Goal: Navigation & Orientation: Find specific page/section

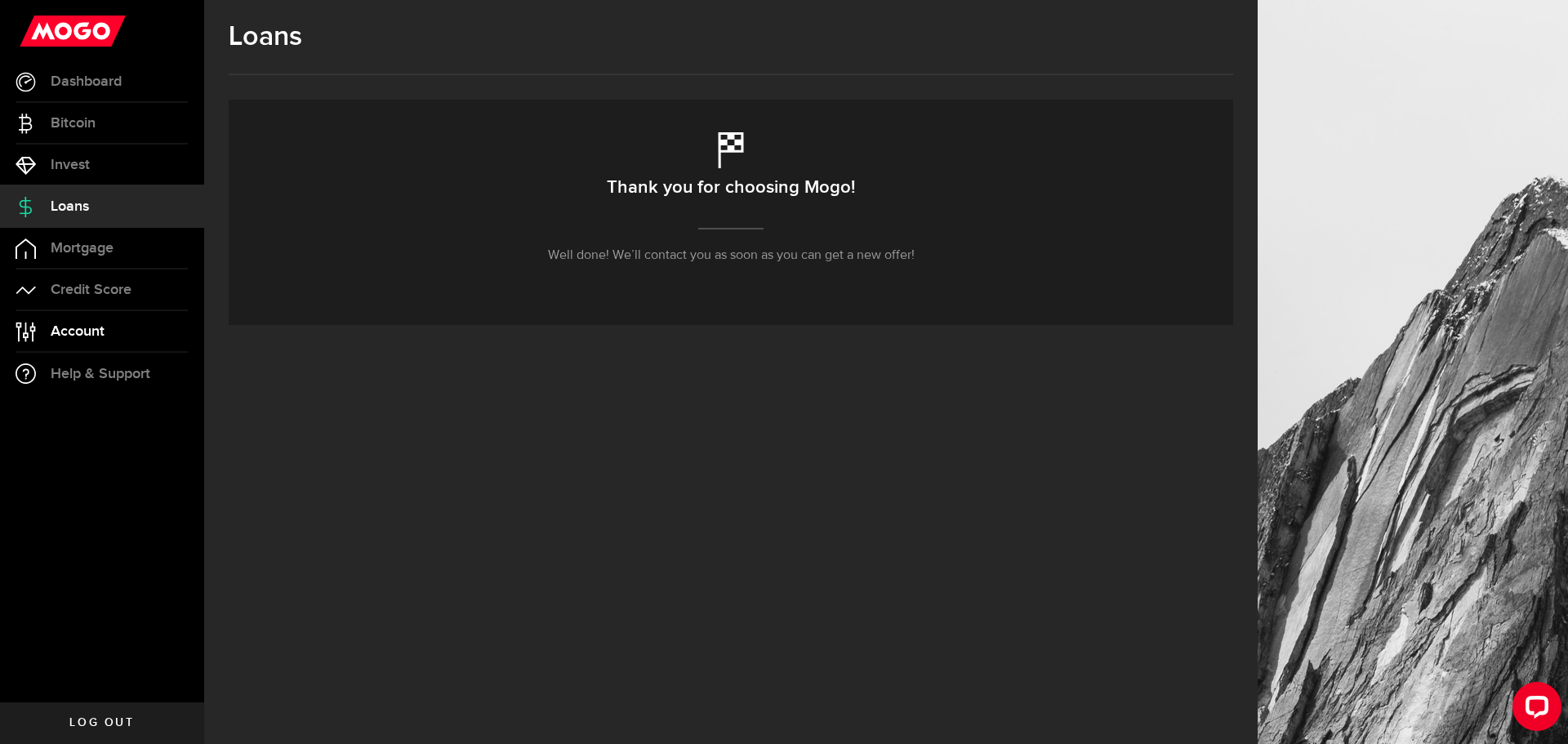
click at [90, 321] on link "Account Compte" at bounding box center [102, 331] width 204 height 41
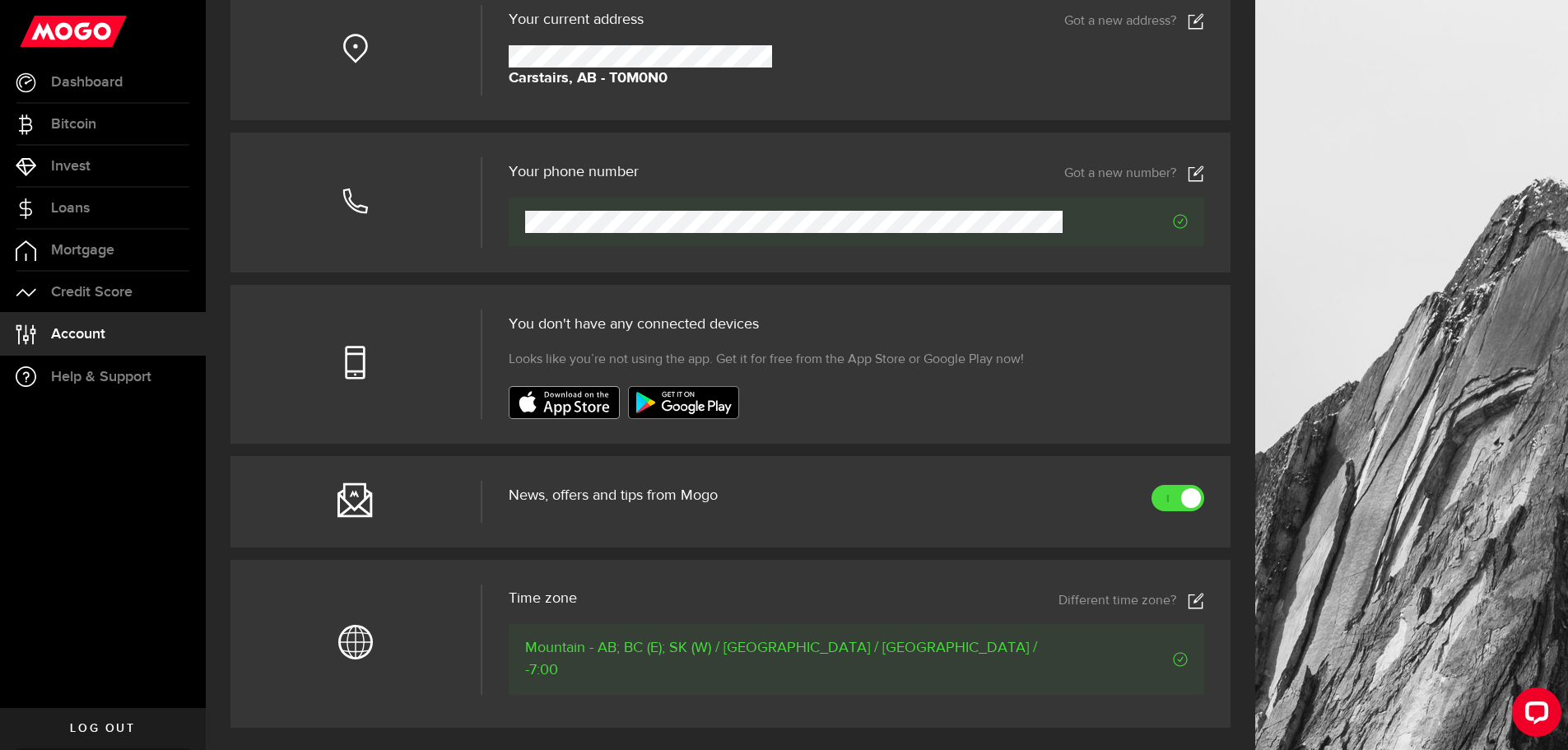
scroll to position [329, 0]
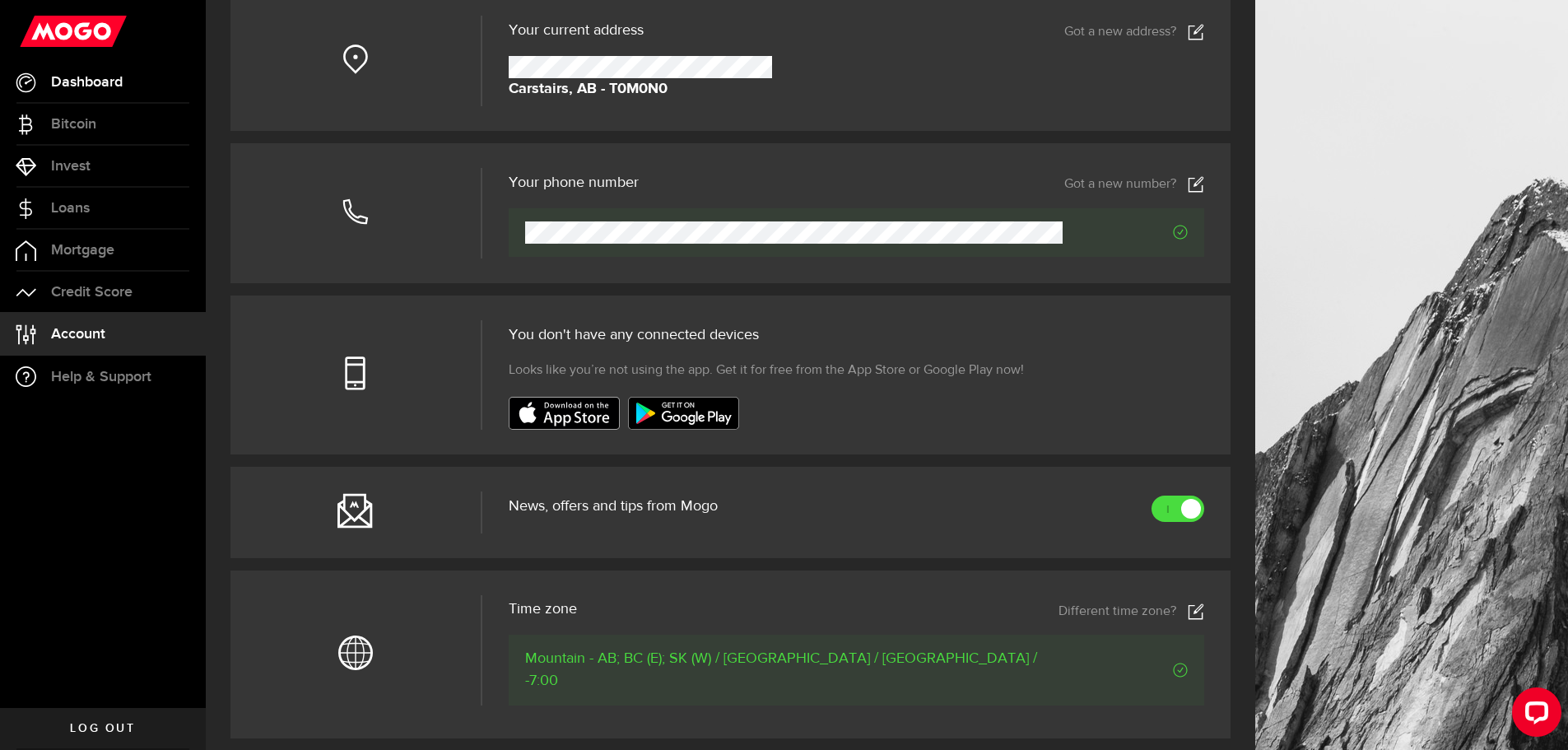
click at [69, 96] on link "Dashboard" at bounding box center [103, 82] width 206 height 41
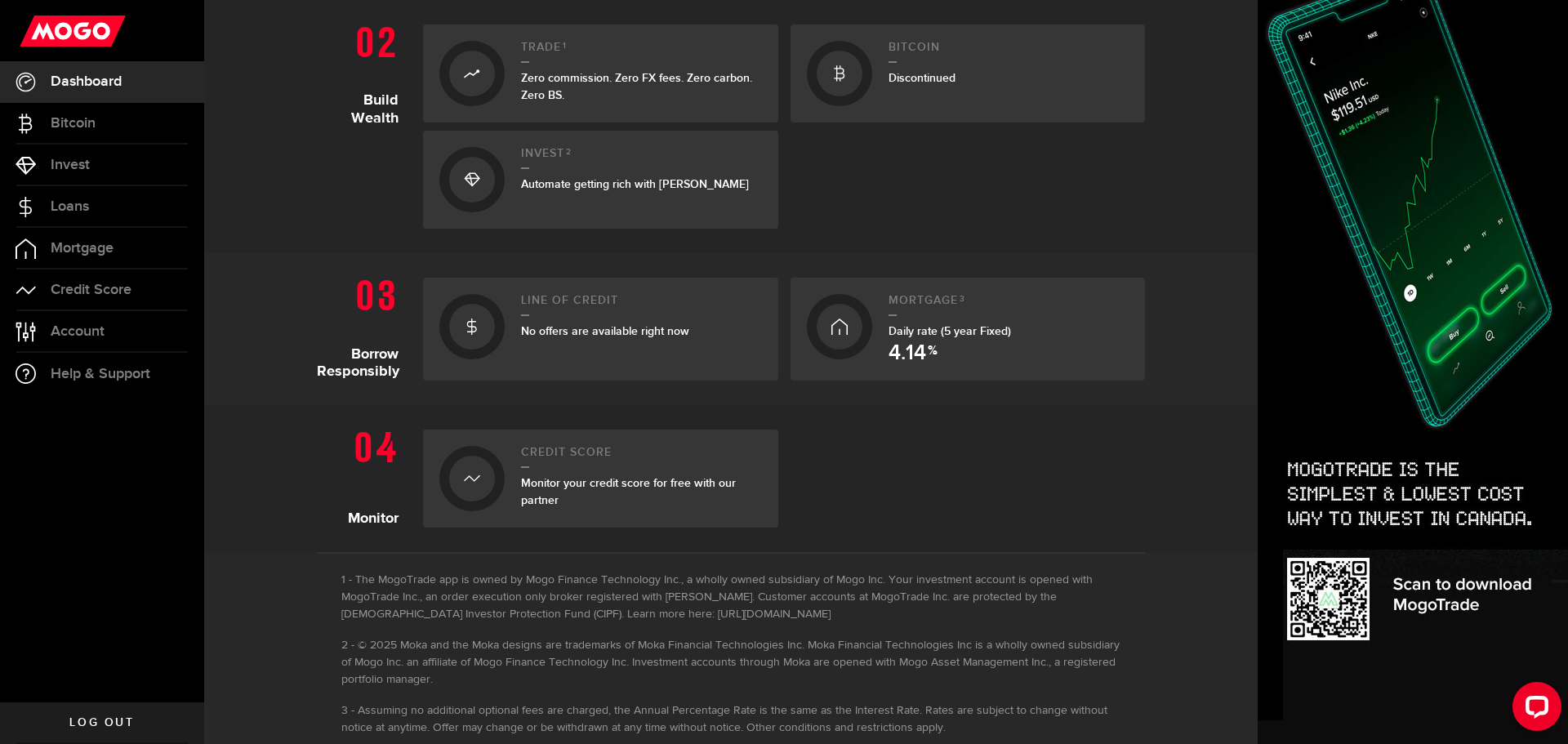
scroll to position [556, 0]
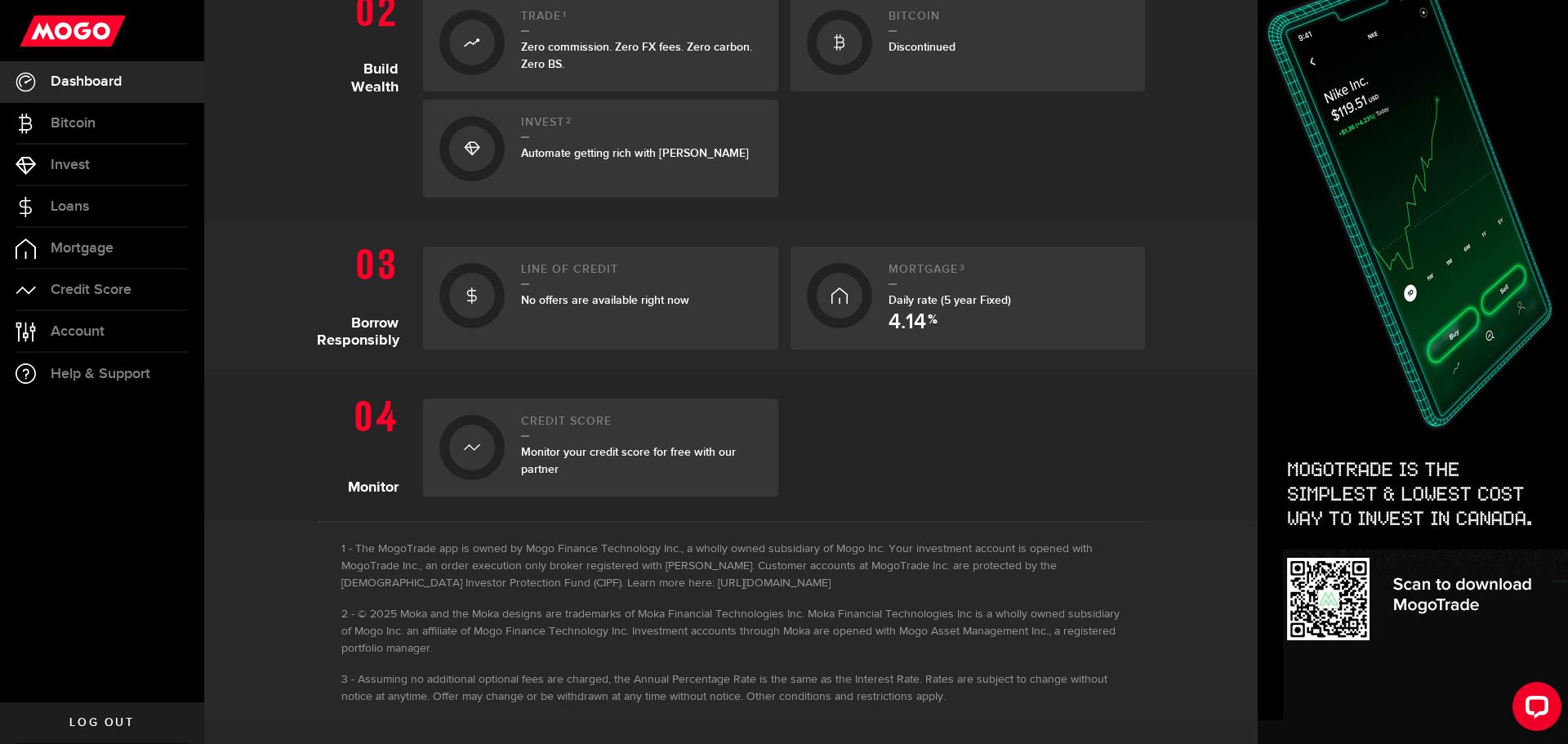
click at [891, 333] on span "4.14" at bounding box center [907, 322] width 37 height 21
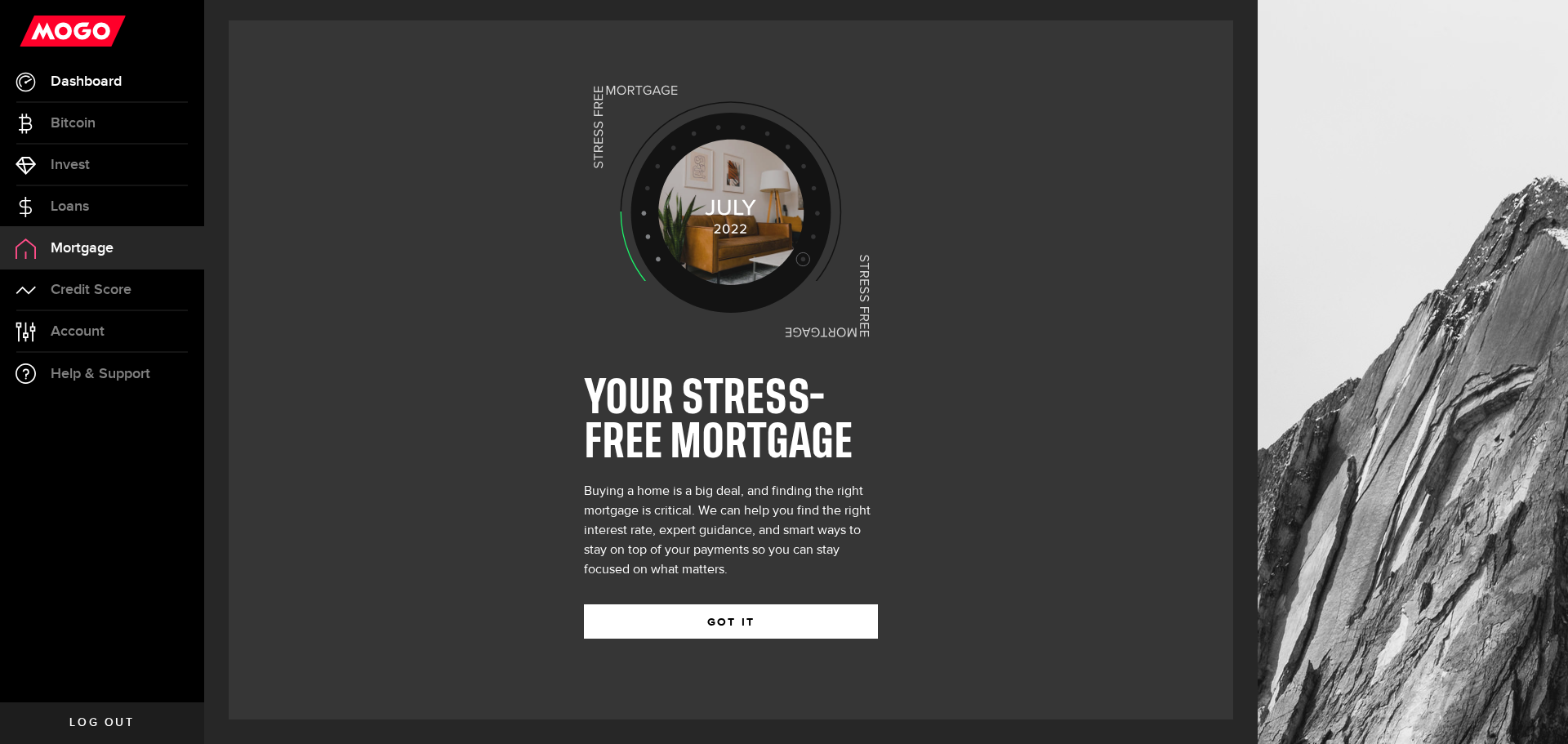
click at [75, 77] on span "Dashboard" at bounding box center [87, 81] width 71 height 14
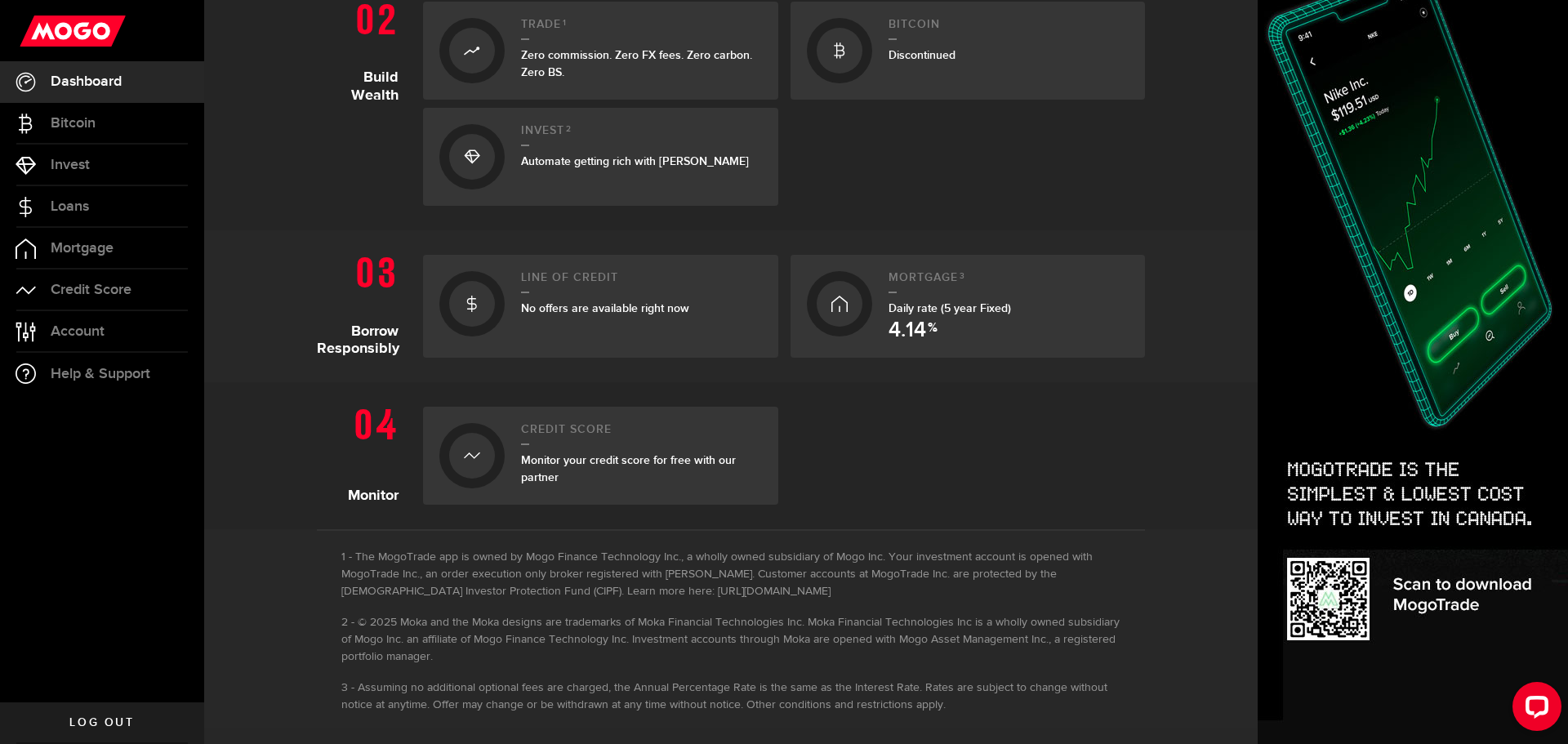
scroll to position [556, 0]
